Goal: Task Accomplishment & Management: Use online tool/utility

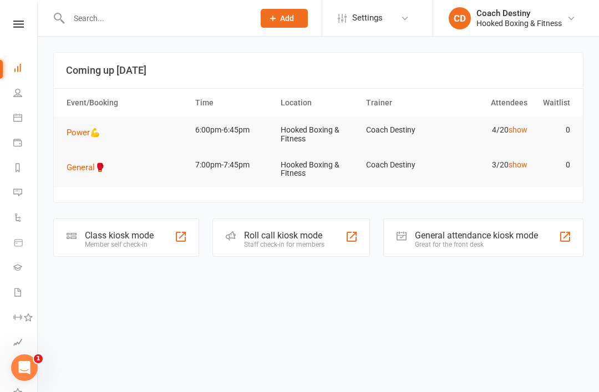
click at [526, 130] on link "show" at bounding box center [517, 129] width 19 height 9
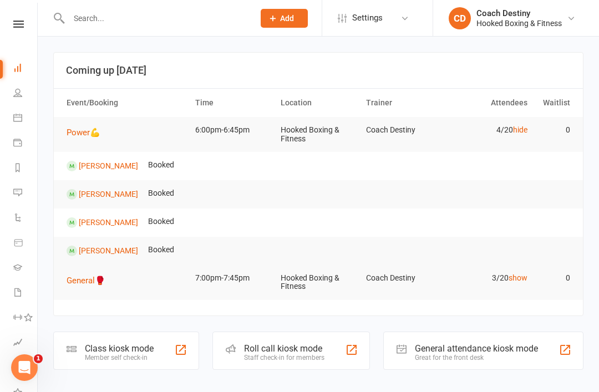
click at [518, 127] on link "hide" at bounding box center [520, 129] width 14 height 9
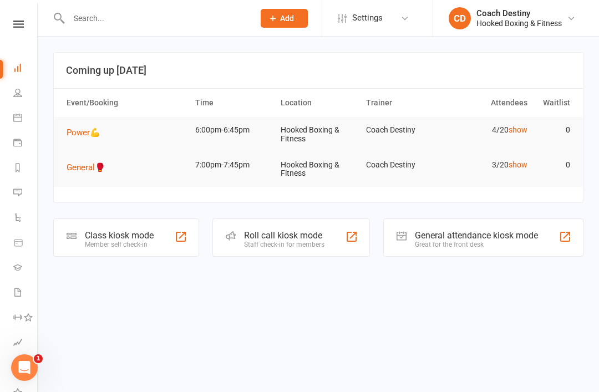
click at [91, 134] on span "Power💪" at bounding box center [84, 133] width 34 height 10
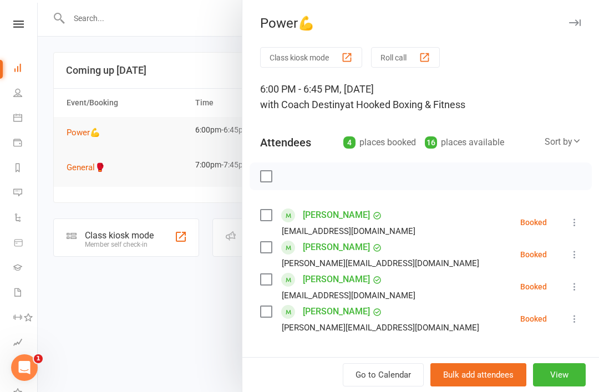
click at [288, 61] on button "Class kiosk mode" at bounding box center [311, 57] width 102 height 21
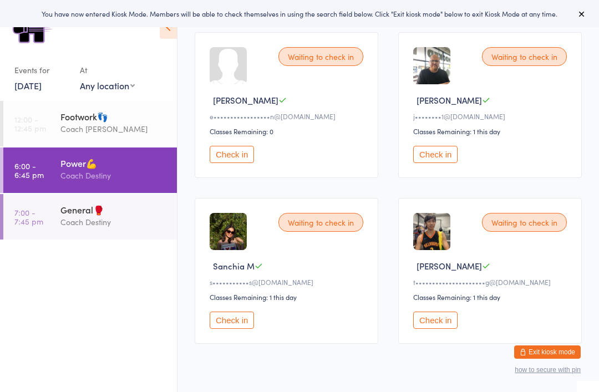
scroll to position [162, 0]
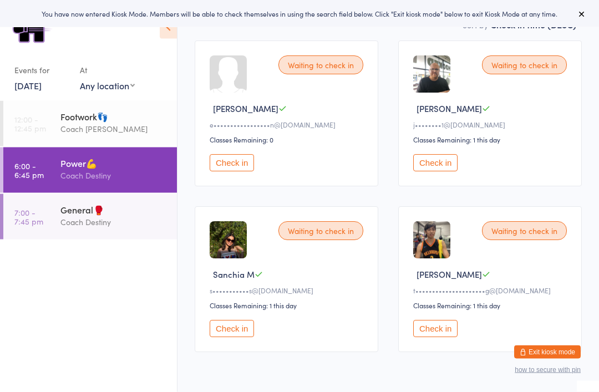
click at [449, 161] on button "Check in" at bounding box center [435, 163] width 44 height 17
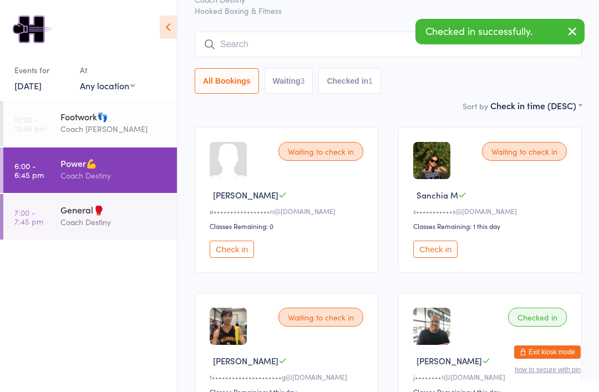
scroll to position [63, 0]
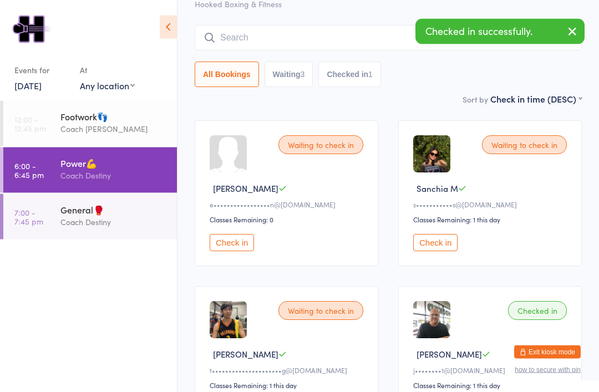
click at [82, 236] on div "General🥊 Coach Destiny" at bounding box center [118, 216] width 116 height 44
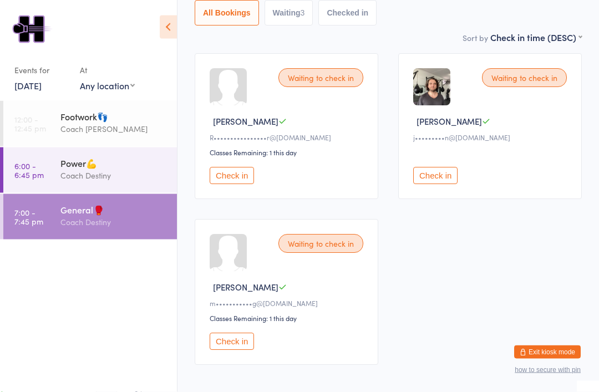
scroll to position [133, 0]
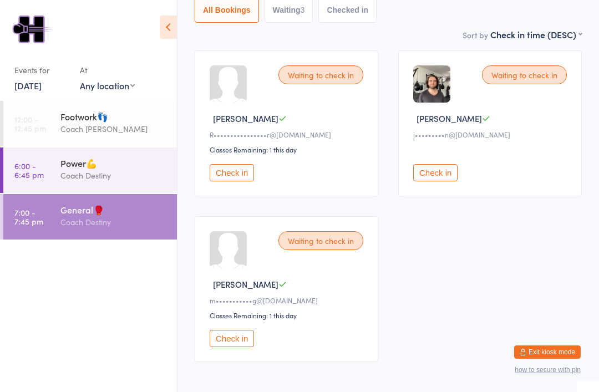
click at [62, 169] on div "Power💪" at bounding box center [113, 163] width 107 height 12
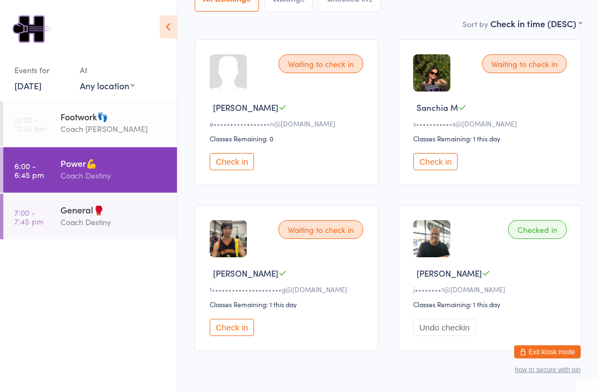
click at [218, 337] on button "Check in" at bounding box center [232, 327] width 44 height 17
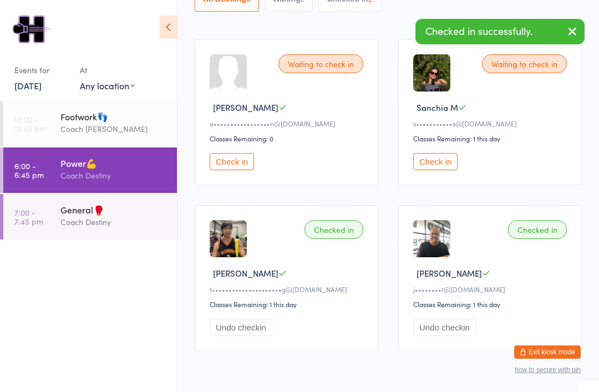
click at [556, 359] on button "Exit kiosk mode" at bounding box center [547, 351] width 67 height 13
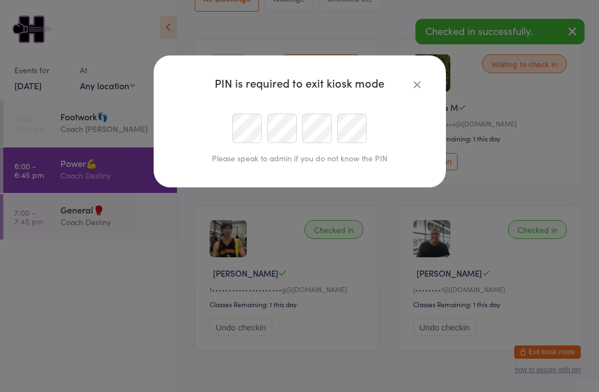
scroll to position [144, 0]
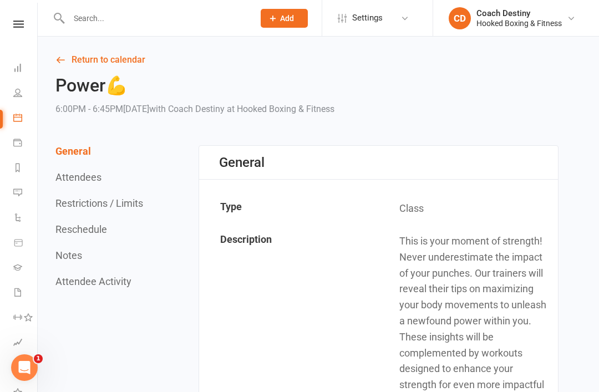
click at [22, 125] on link "Calendar" at bounding box center [25, 118] width 25 height 25
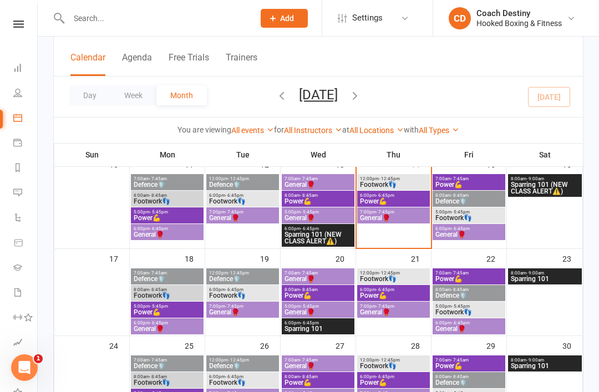
click at [136, 104] on button "Week" at bounding box center [133, 95] width 46 height 20
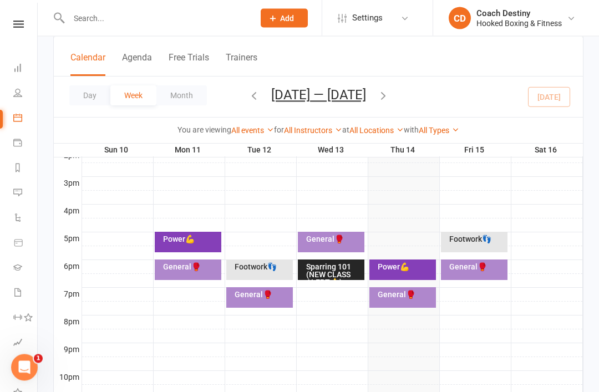
scroll to position [463, 0]
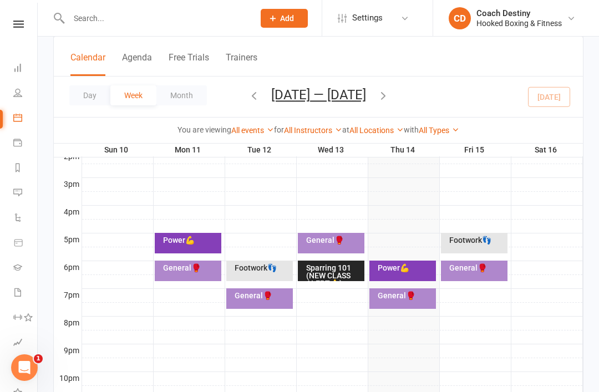
click at [412, 271] on div "Power💪" at bounding box center [405, 268] width 57 height 8
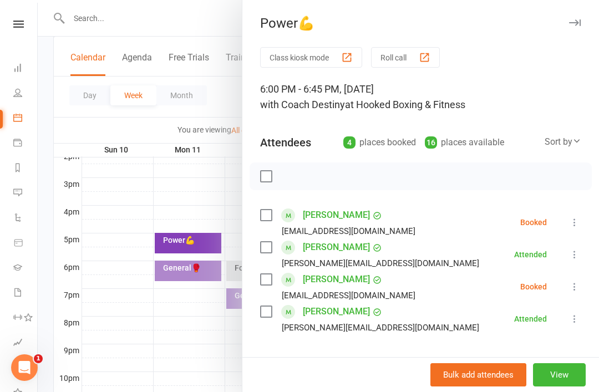
click at [344, 60] on div "button" at bounding box center [347, 58] width 12 height 12
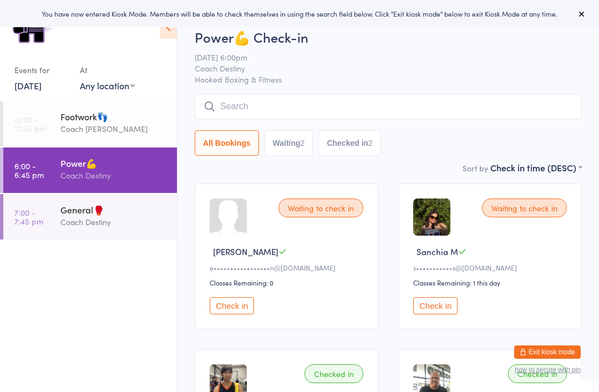
click at [50, 220] on link "7:00 - 7:45 pm General🥊 Coach Destiny" at bounding box center [90, 216] width 174 height 45
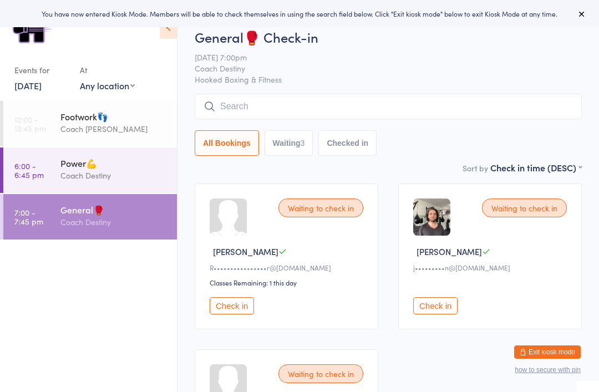
click at [59, 131] on link "12:00 - 12:45 pm Footwork👣 Coach Antonia" at bounding box center [90, 123] width 174 height 45
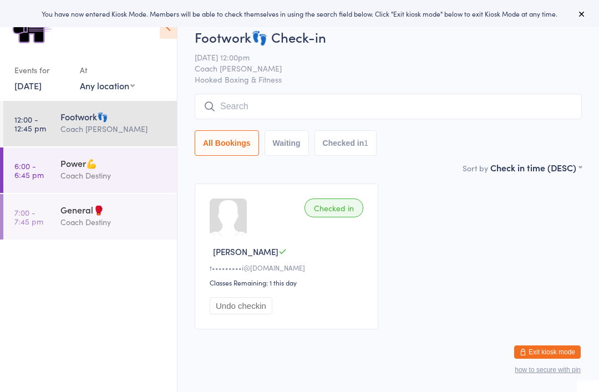
click at [48, 221] on link "7:00 - 7:45 pm General🥊 Coach Destiny" at bounding box center [90, 216] width 174 height 45
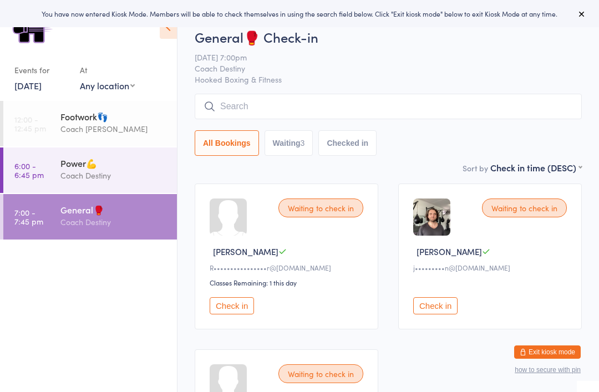
click at [39, 91] on link "14 Aug, 2025" at bounding box center [27, 85] width 27 height 12
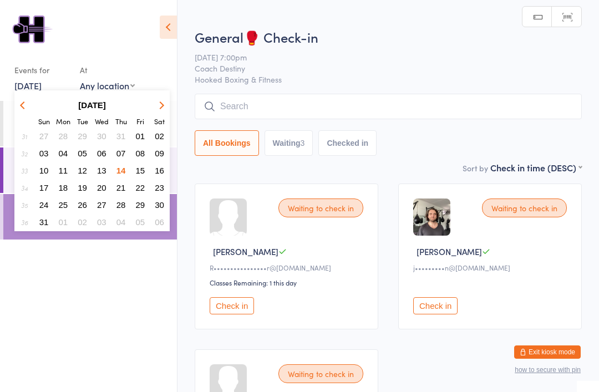
click at [134, 172] on button "15" at bounding box center [140, 170] width 17 height 15
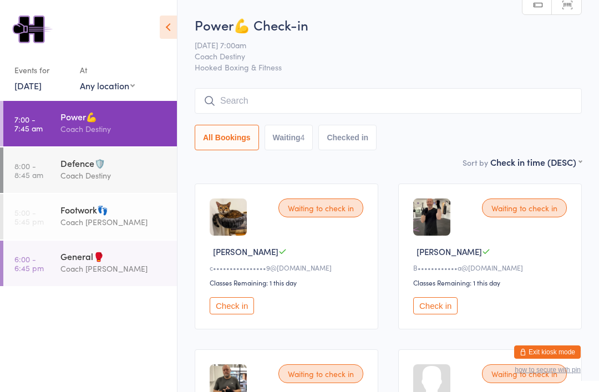
click at [32, 86] on link "15 Aug, 2025" at bounding box center [27, 85] width 27 height 12
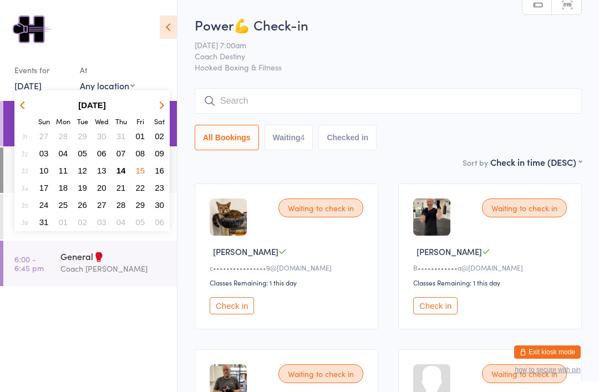
click at [116, 173] on span "14" at bounding box center [120, 170] width 9 height 9
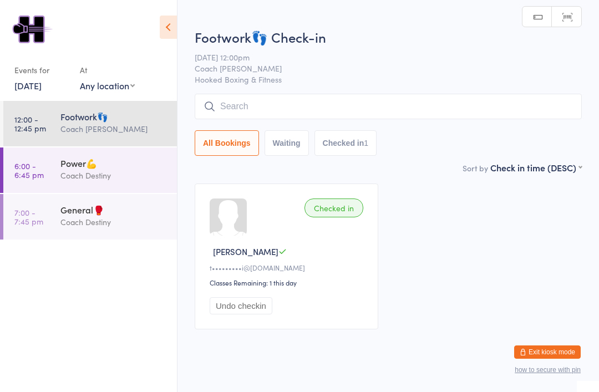
click at [45, 182] on link "6:00 - 6:45 pm Power💪 Coach Destiny" at bounding box center [90, 169] width 174 height 45
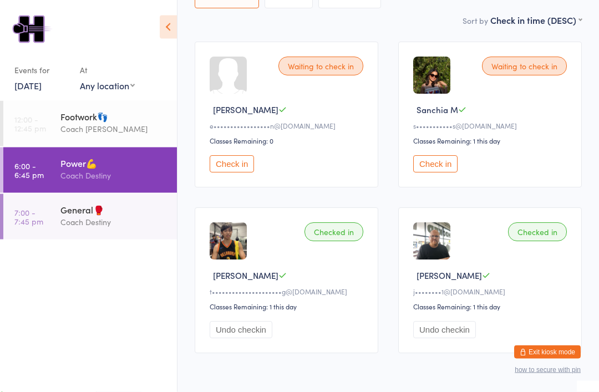
scroll to position [141, 0]
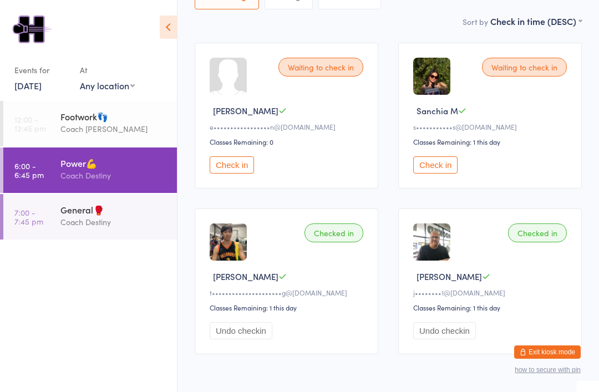
click at [243, 164] on button "Check in" at bounding box center [232, 164] width 44 height 17
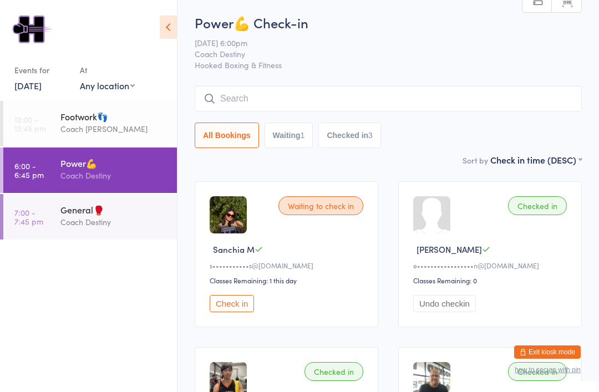
scroll to position [0, 0]
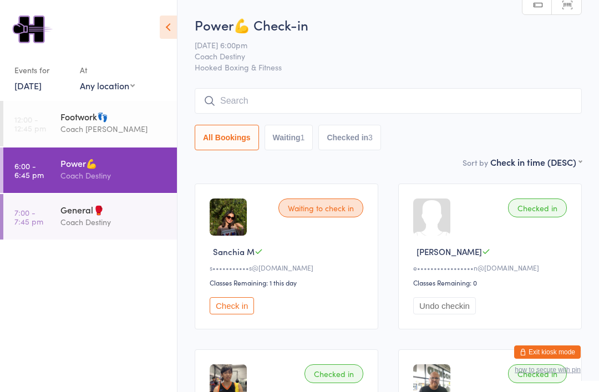
click at [560, 346] on button "Exit kiosk mode" at bounding box center [547, 351] width 67 height 13
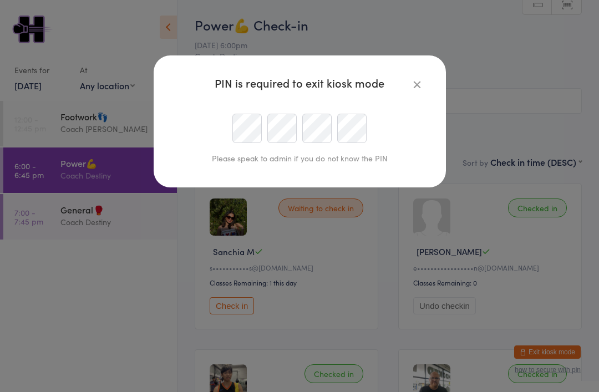
click at [549, 78] on div "PIN is required to exit kiosk mode Please speak to admin if you do not know the…" at bounding box center [299, 196] width 599 height 392
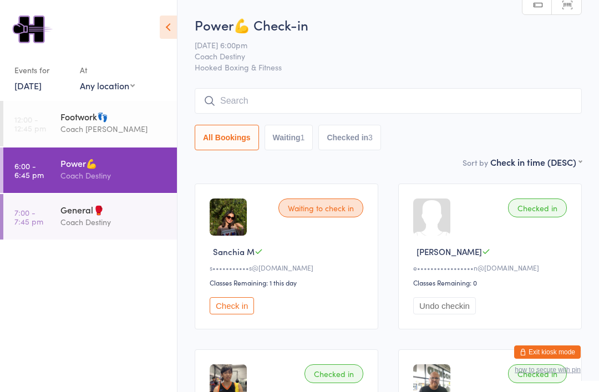
click at [426, 78] on div "Power💪 Check-in 14 Aug 6:00pm Coach Destiny Hooked Boxing & Fitness Manual sear…" at bounding box center [388, 86] width 387 height 140
click at [417, 84] on div "Power💪 Check-in 14 Aug 6:00pm Coach Destiny Hooked Boxing & Fitness Manual sear…" at bounding box center [388, 86] width 387 height 140
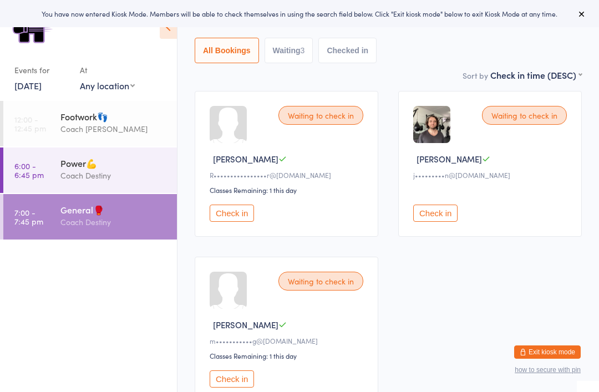
scroll to position [104, 0]
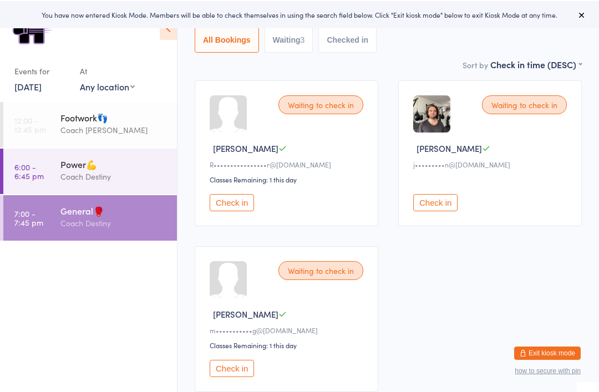
click at [68, 169] on div "Power💪" at bounding box center [113, 163] width 107 height 12
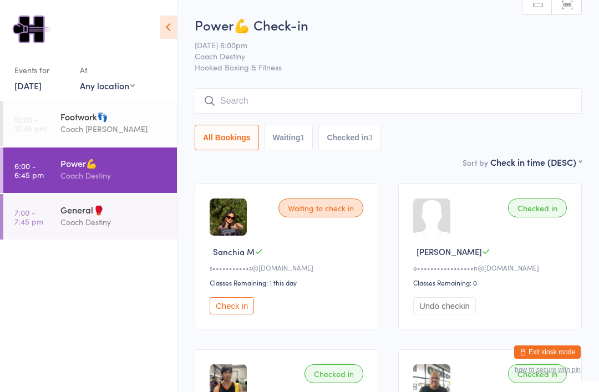
click at [104, 216] on div "General🥊" at bounding box center [113, 209] width 107 height 12
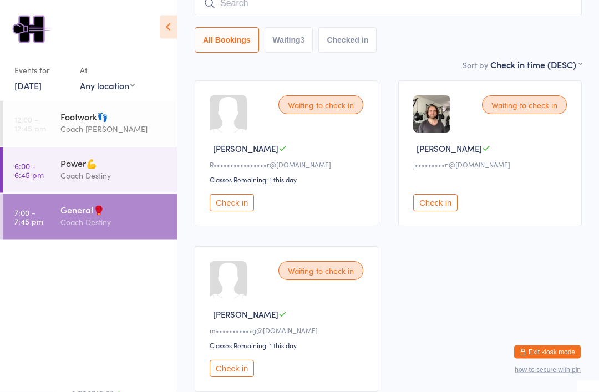
scroll to position [104, 0]
click at [124, 167] on div "Power💪" at bounding box center [113, 163] width 107 height 12
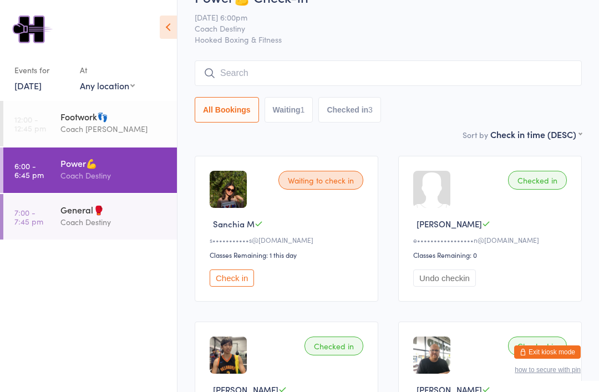
scroll to position [29, 0]
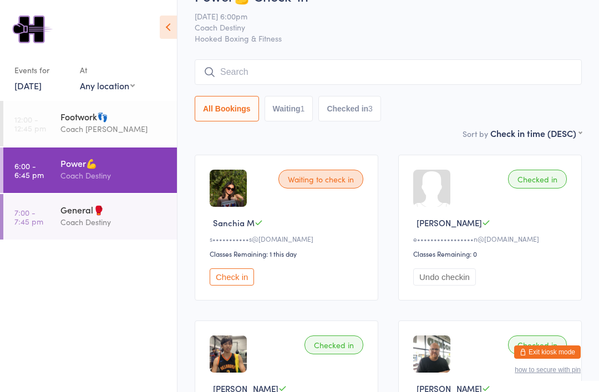
click at [127, 238] on div "General🥊 Coach Destiny" at bounding box center [118, 216] width 116 height 44
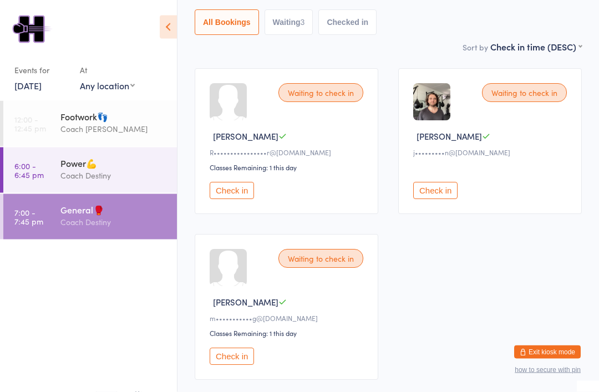
scroll to position [115, 0]
click at [451, 193] on button "Check in" at bounding box center [435, 190] width 44 height 17
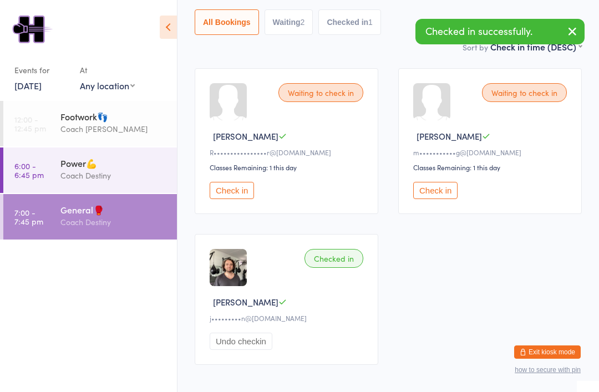
click at [162, 24] on icon at bounding box center [168, 27] width 17 height 23
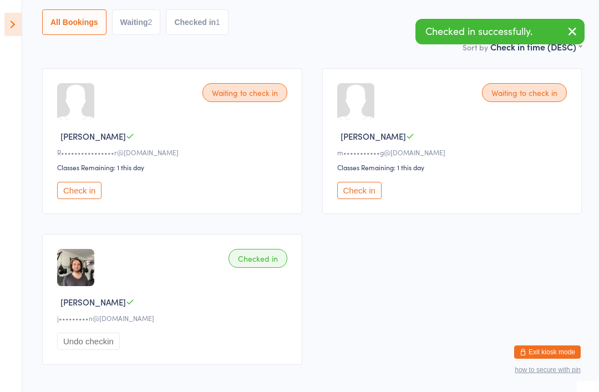
click at [17, 23] on icon at bounding box center [12, 24] width 17 height 23
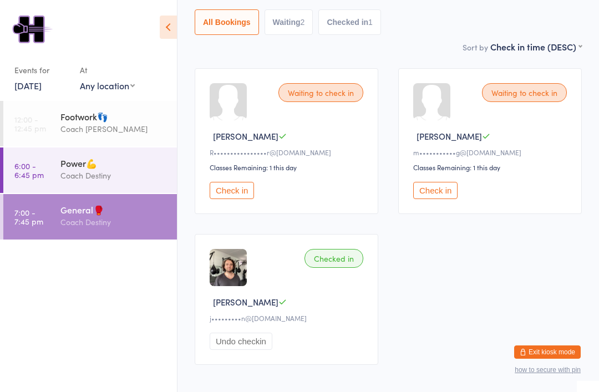
click at [536, 359] on button "Exit kiosk mode" at bounding box center [547, 351] width 67 height 13
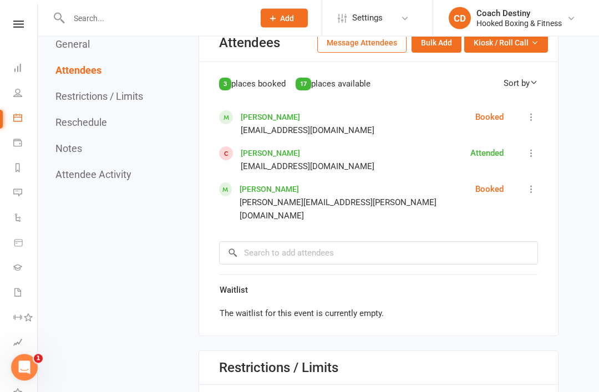
scroll to position [722, 0]
click at [21, 120] on icon at bounding box center [17, 117] width 9 height 9
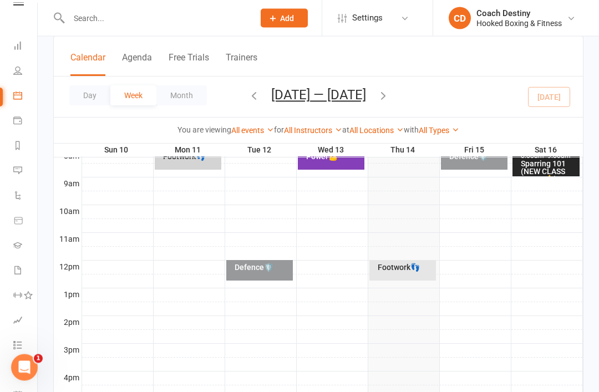
scroll to position [22, 0]
click at [22, 71] on link "People" at bounding box center [25, 71] width 25 height 25
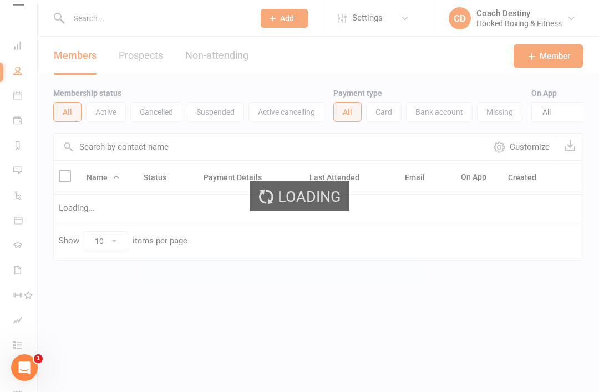
click at [18, 33] on div "Loading" at bounding box center [299, 196] width 599 height 392
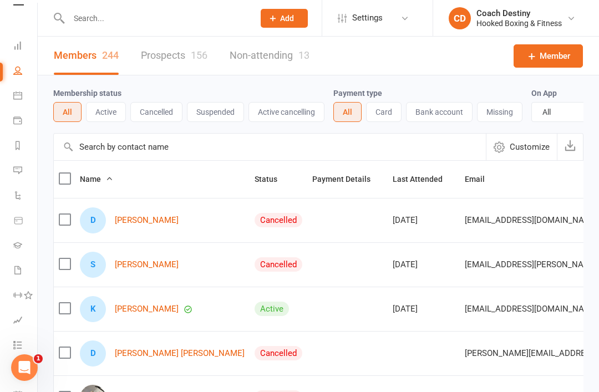
click at [116, 18] on input "text" at bounding box center [155, 19] width 181 height 16
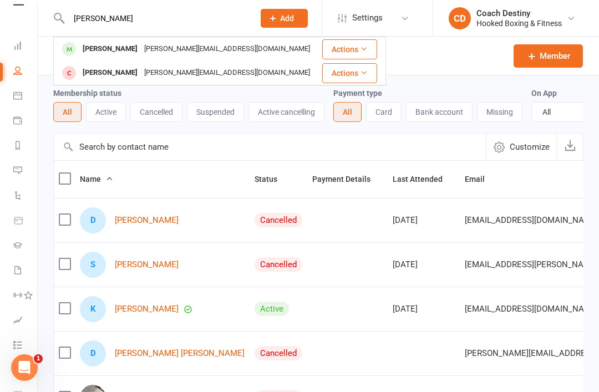
type input "Tony"
click at [207, 49] on div "[PERSON_NAME][EMAIL_ADDRESS][DOMAIN_NAME]" at bounding box center [227, 49] width 172 height 16
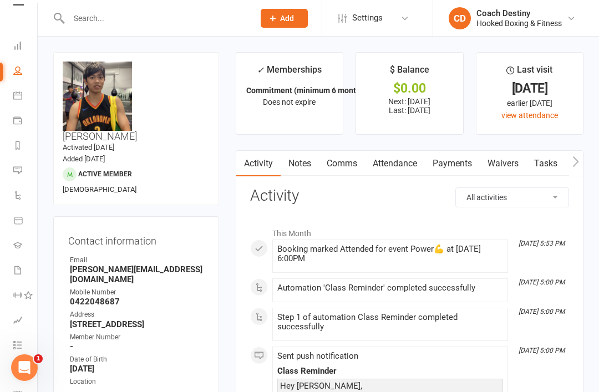
click at [407, 165] on link "Attendance" at bounding box center [395, 164] width 60 height 26
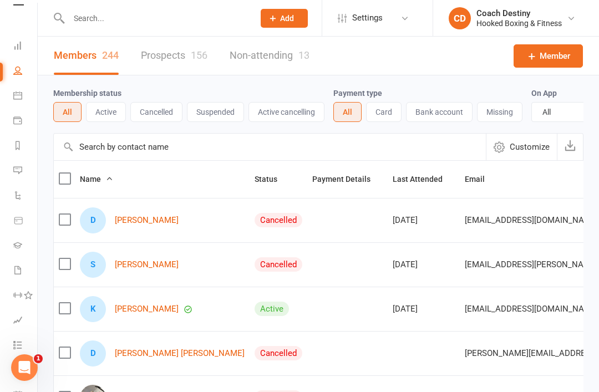
click at [18, 95] on icon at bounding box center [17, 95] width 9 height 9
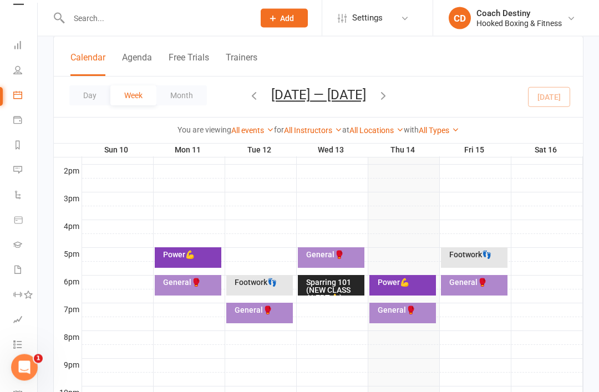
scroll to position [470, 0]
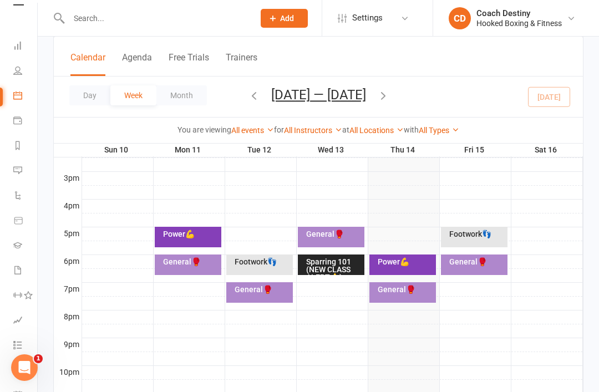
click at [406, 272] on div "Power💪" at bounding box center [402, 264] width 67 height 21
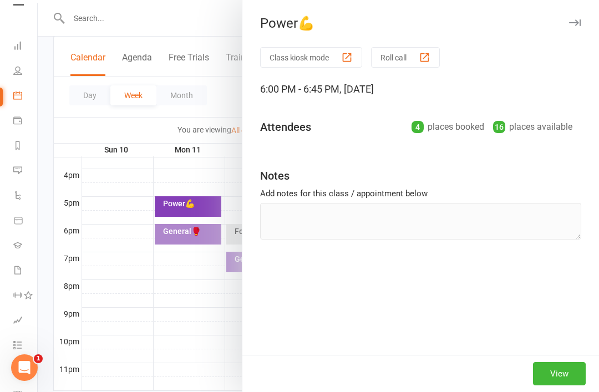
scroll to position [505, 0]
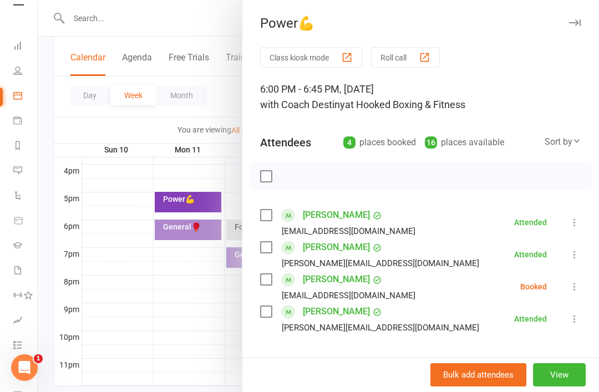
click at [568, 288] on button at bounding box center [574, 286] width 13 height 13
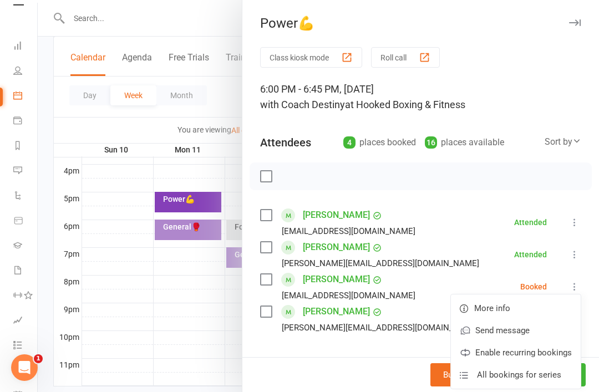
click at [383, 360] on div "Notes" at bounding box center [420, 369] width 321 height 27
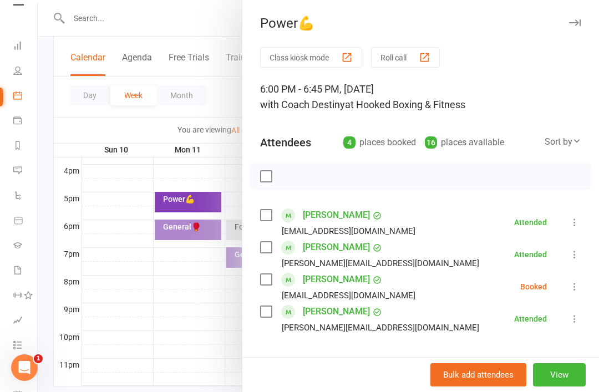
click at [552, 386] on button "View" at bounding box center [559, 374] width 53 height 23
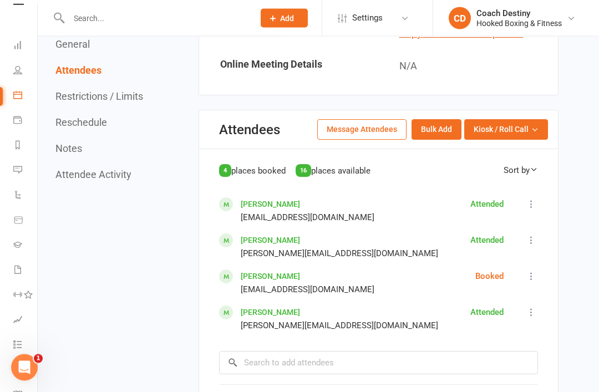
click at [527, 272] on button at bounding box center [530, 276] width 13 height 13
click at [494, 300] on link "Mark absent" at bounding box center [473, 311] width 129 height 22
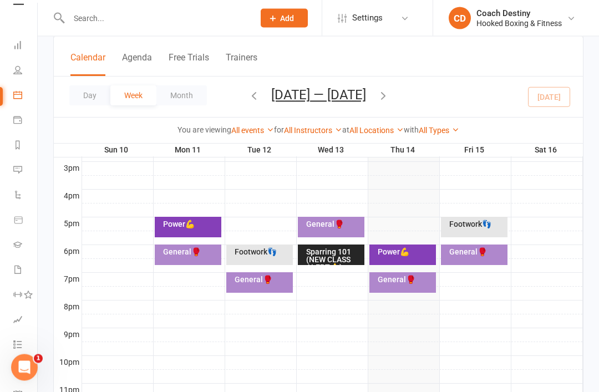
scroll to position [505, 0]
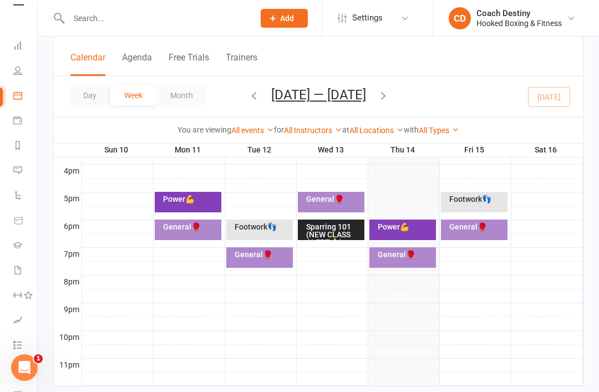
click at [420, 258] on div "General🥊" at bounding box center [405, 255] width 57 height 8
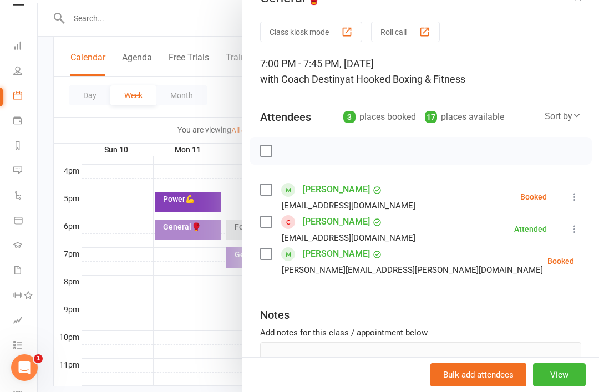
scroll to position [23, 0]
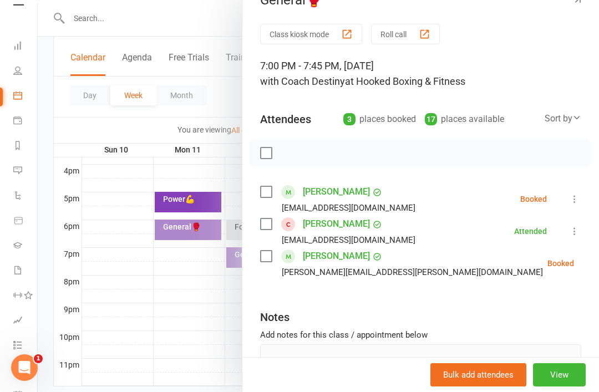
click at [337, 35] on button "Class kiosk mode" at bounding box center [311, 34] width 102 height 21
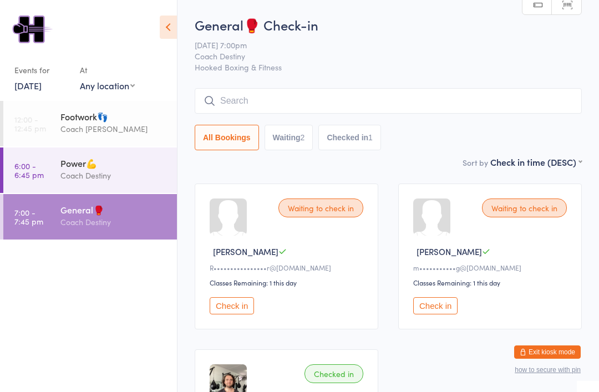
click at [396, 98] on input "search" at bounding box center [388, 101] width 387 height 26
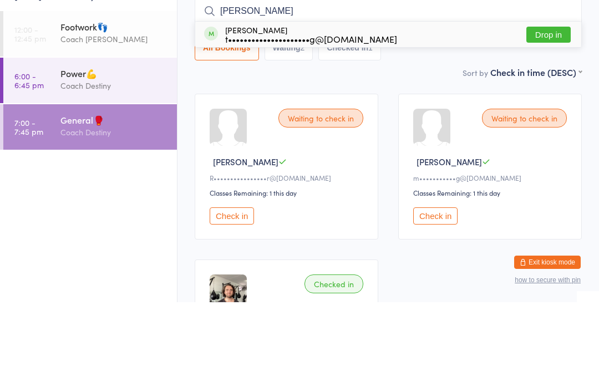
type input "[PERSON_NAME]"
click at [549, 116] on button "Drop in" at bounding box center [548, 124] width 44 height 16
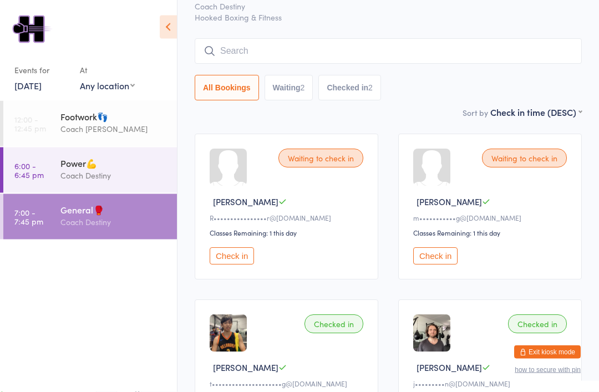
scroll to position [50, 0]
click at [539, 359] on button "Exit kiosk mode" at bounding box center [547, 351] width 67 height 13
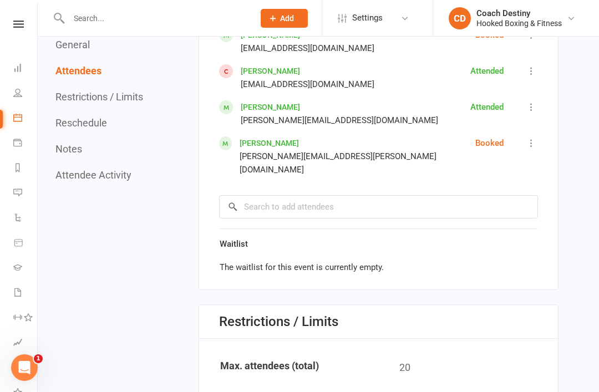
scroll to position [808, 0]
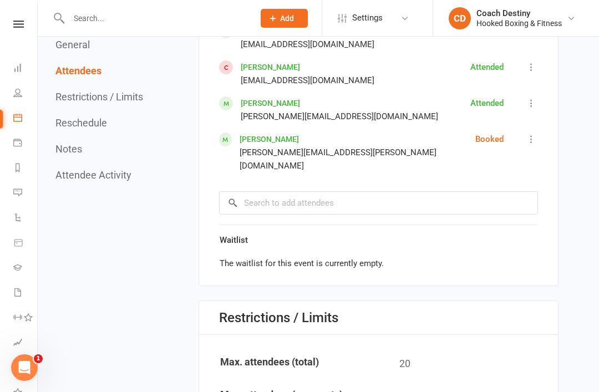
click at [21, 114] on icon at bounding box center [17, 117] width 9 height 9
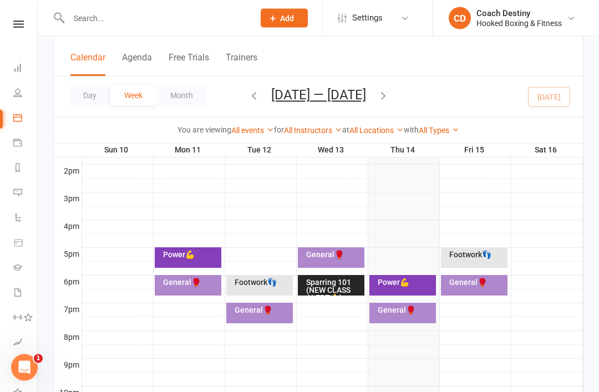
scroll to position [449, 0]
click at [415, 286] on div "Power💪" at bounding box center [405, 282] width 57 height 8
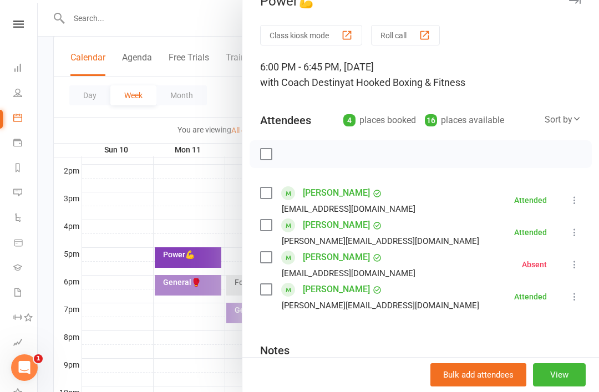
scroll to position [24, 0]
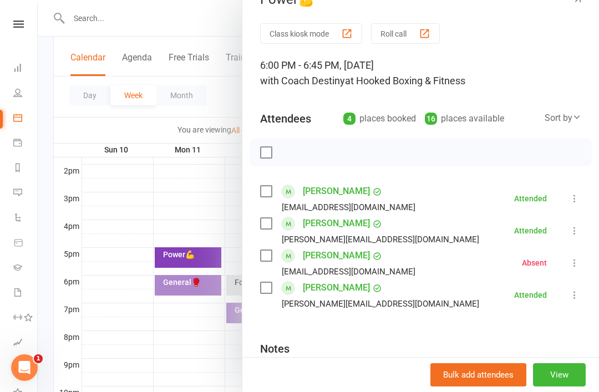
click at [290, 32] on button "Class kiosk mode" at bounding box center [311, 33] width 102 height 21
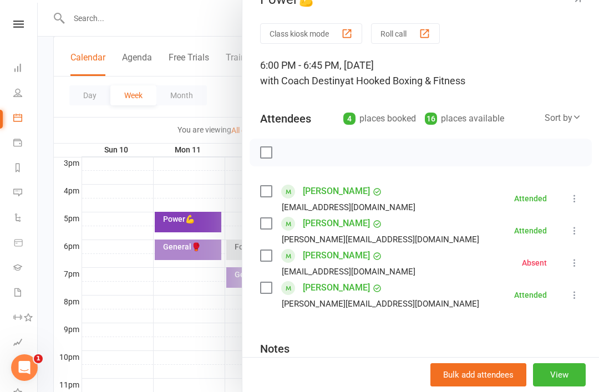
click at [199, 17] on div at bounding box center [318, 196] width 561 height 392
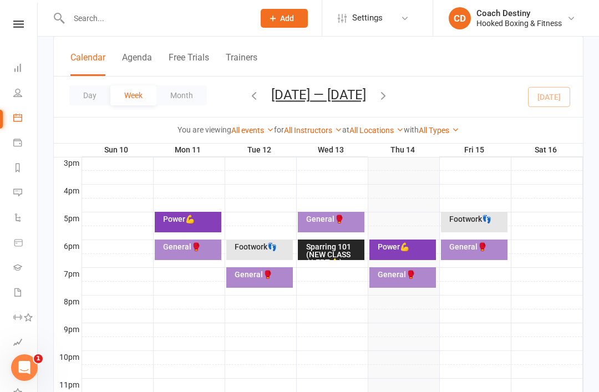
click at [83, 17] on input "text" at bounding box center [155, 19] width 181 height 16
click at [21, 97] on link "People" at bounding box center [25, 93] width 25 height 25
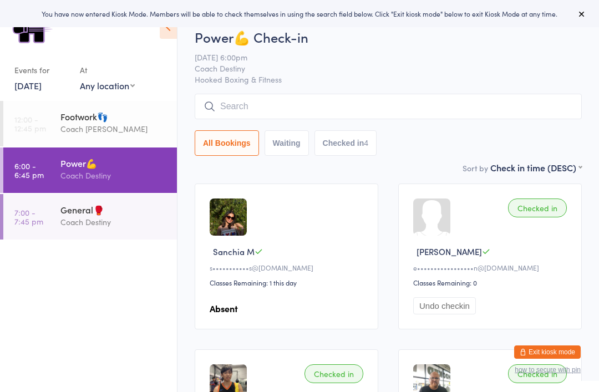
click at [220, 119] on input "search" at bounding box center [388, 107] width 387 height 26
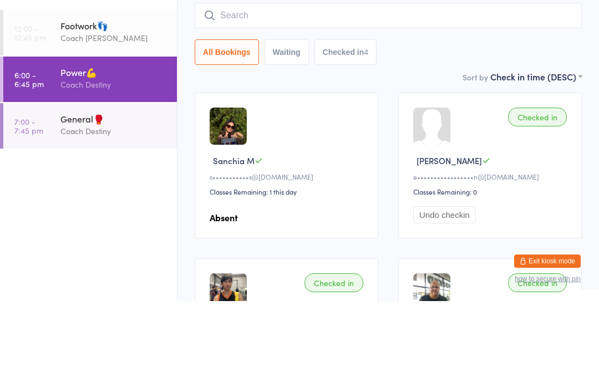
click at [69, 216] on div "Coach Destiny" at bounding box center [113, 222] width 107 height 13
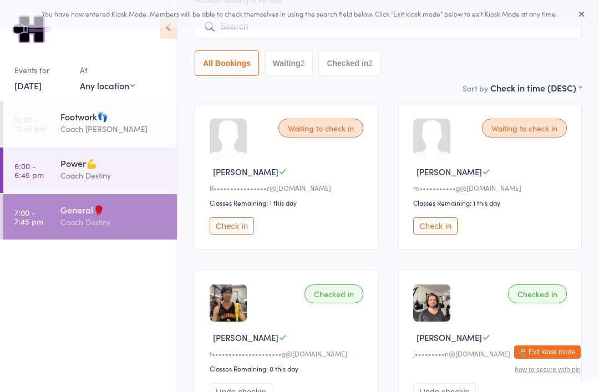
scroll to position [84, 0]
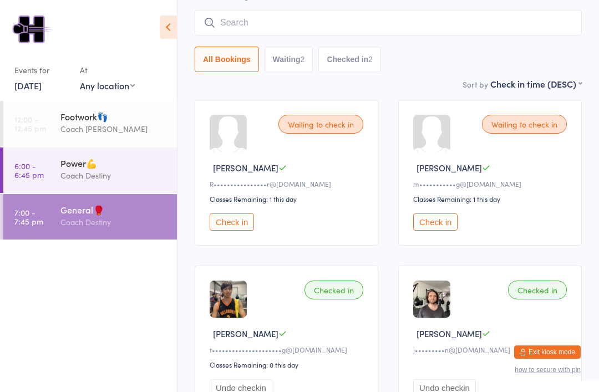
click at [232, 29] on input "search" at bounding box center [388, 23] width 387 height 26
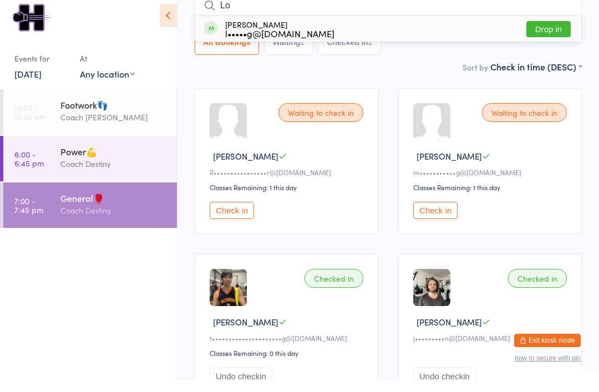
type input "L"
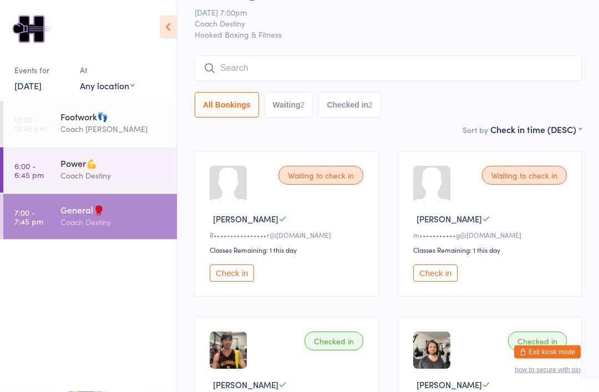
scroll to position [32, 0]
click at [216, 64] on input "search" at bounding box center [388, 69] width 387 height 26
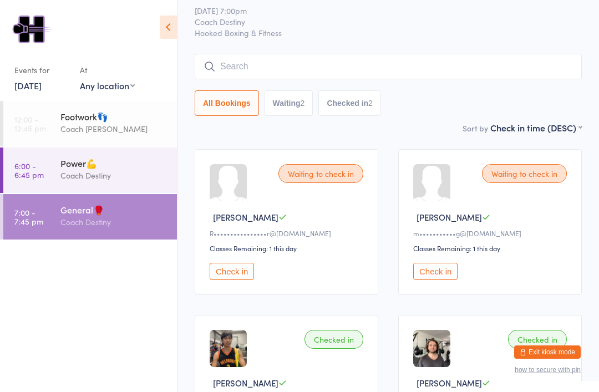
scroll to position [34, 0]
click at [244, 66] on input "search" at bounding box center [388, 67] width 387 height 26
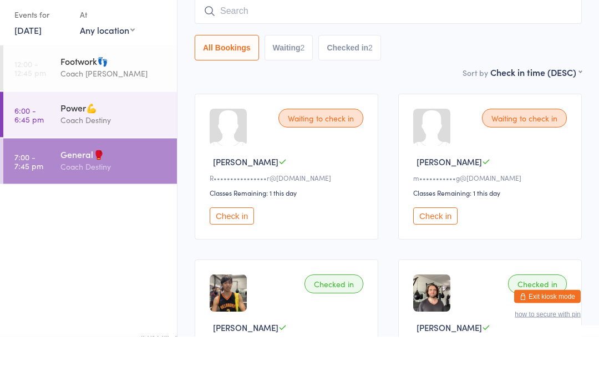
click at [274, 91] on button "Waiting 2" at bounding box center [288, 104] width 49 height 26
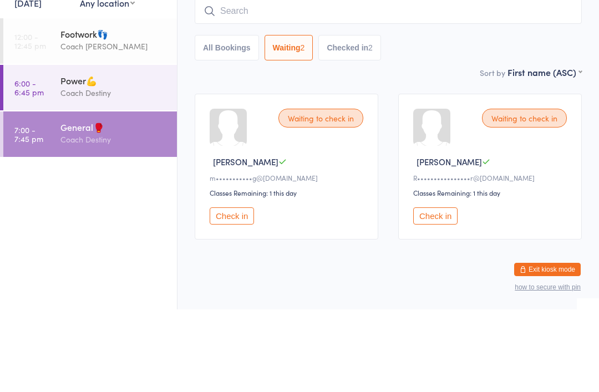
scroll to position [29, 0]
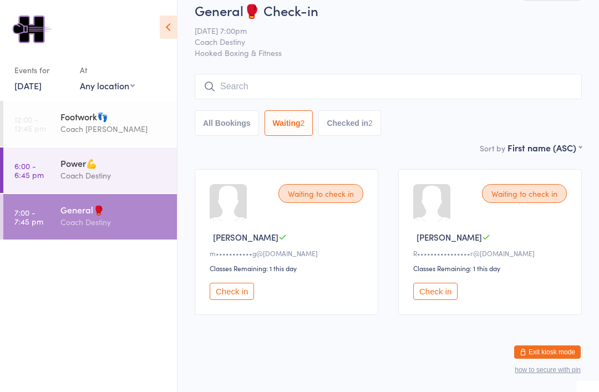
click at [215, 115] on button "All Bookings" at bounding box center [227, 123] width 64 height 26
select select "5"
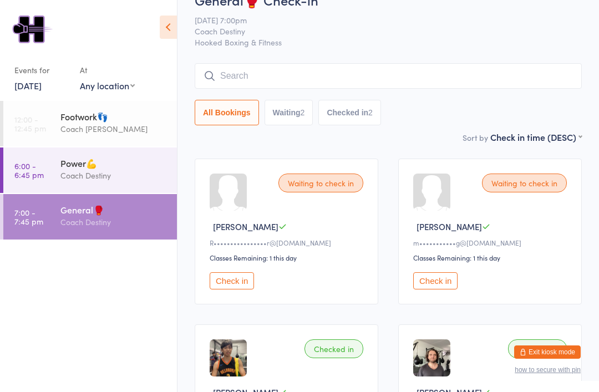
click at [239, 73] on input "search" at bounding box center [388, 76] width 387 height 26
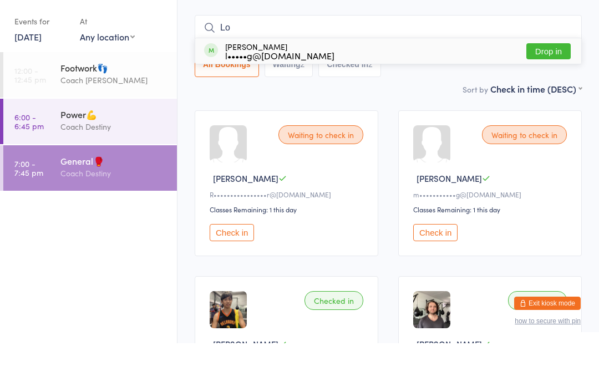
type input "L"
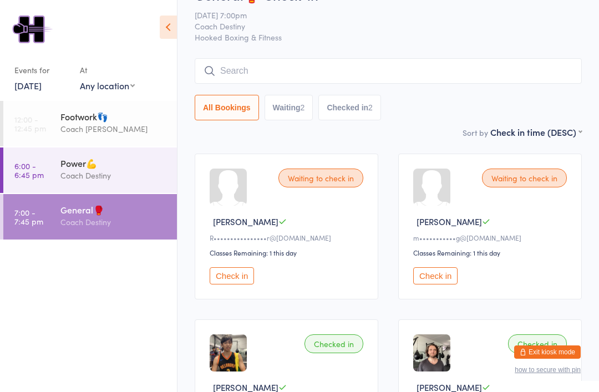
scroll to position [0, 0]
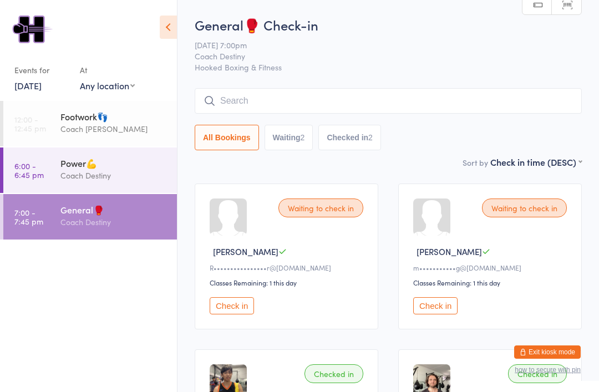
scroll to position [126, 0]
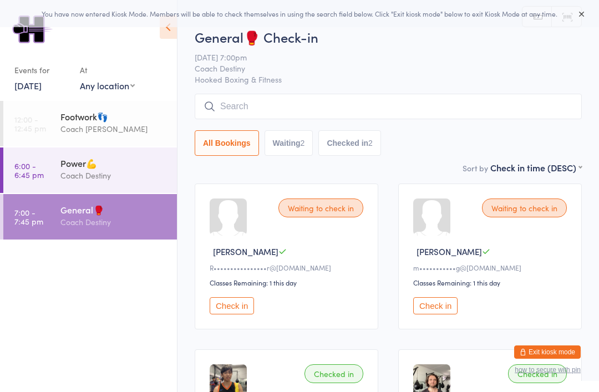
click at [410, 111] on input "search" at bounding box center [388, 107] width 387 height 26
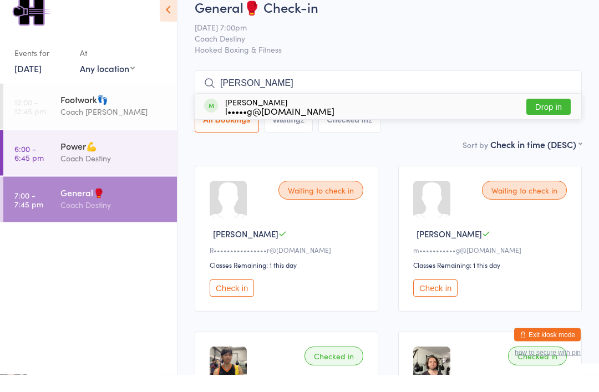
type input "[PERSON_NAME]"
click at [550, 116] on button "Drop in" at bounding box center [548, 124] width 44 height 16
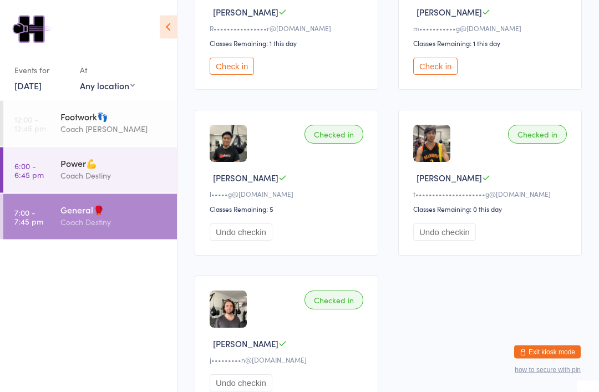
scroll to position [240, 0]
